Goal: Task Accomplishment & Management: Manage account settings

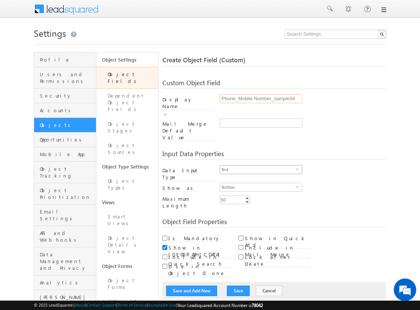
type input "Phone_Mobile Number_sample34"
click at [257, 165] on span "Text" at bounding box center [258, 169] width 76 height 8
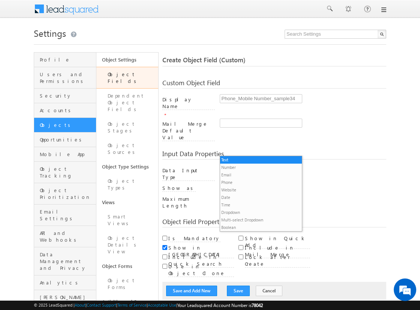
click at [257, 182] on li "Phone" at bounding box center [261, 181] width 82 height 7
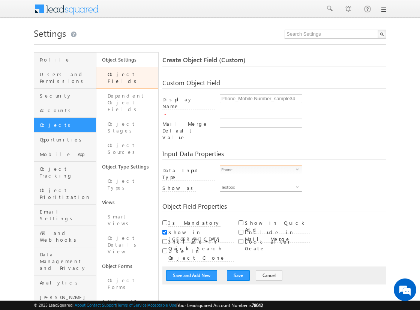
click at [257, 183] on span "Textbox" at bounding box center [258, 187] width 76 height 8
click at [260, 179] on li "Phone Control" at bounding box center [261, 179] width 82 height 7
checkbox input "true"
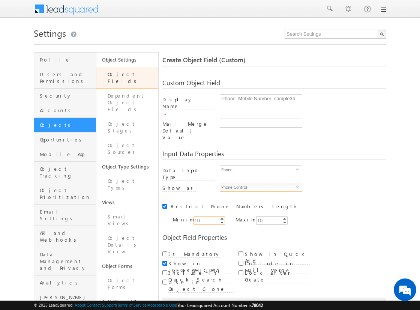
type input "10"
click at [165, 251] on input "Is Mandatory" at bounding box center [164, 253] width 5 height 5
checkbox input "true"
click at [192, 301] on button "Save and Add New" at bounding box center [191, 306] width 51 height 10
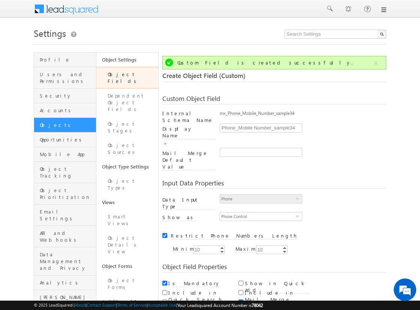
scroll to position [56, 0]
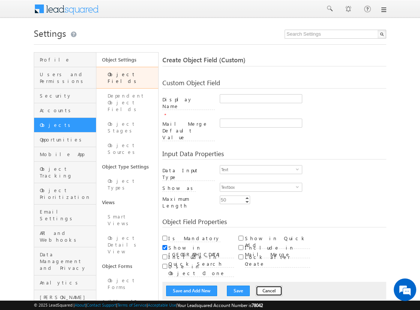
click at [260, 285] on button "Cancel" at bounding box center [269, 290] width 27 height 10
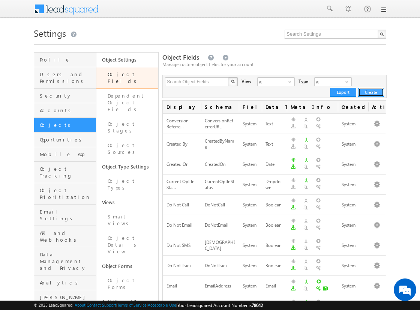
click at [371, 92] on button "Create" at bounding box center [371, 92] width 26 height 9
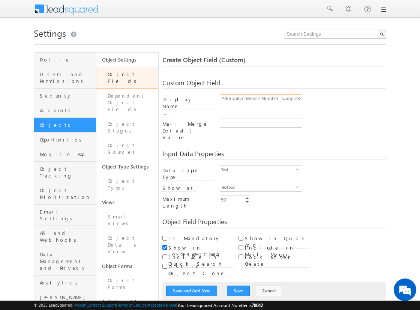
scroll to position [0, 2]
type input "Alternative Mobile Number_sample33"
click at [257, 165] on span "Text" at bounding box center [258, 169] width 76 height 8
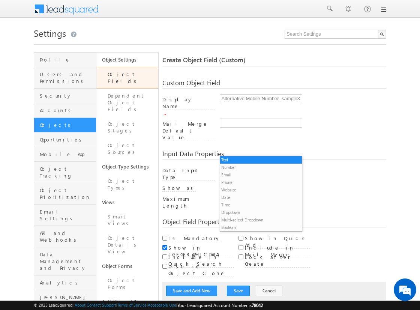
click at [257, 182] on li "Phone" at bounding box center [261, 181] width 82 height 7
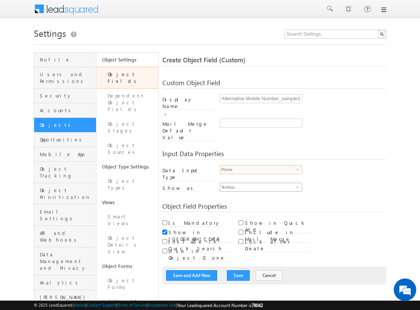
click at [257, 183] on span "Textbox" at bounding box center [258, 187] width 76 height 8
click at [260, 179] on li "Phone Control" at bounding box center [261, 179] width 82 height 7
checkbox input "true"
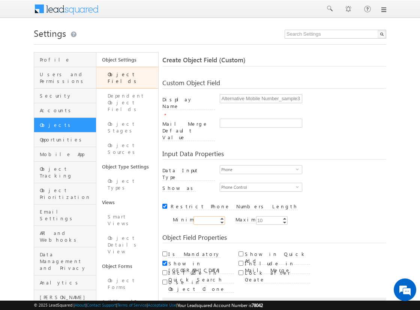
type input "10"
click at [192, 301] on button "Save and Add New" at bounding box center [191, 306] width 51 height 10
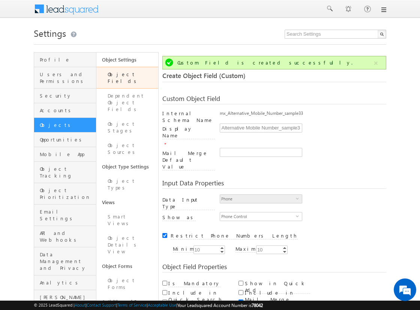
scroll to position [56, 0]
